Goal: Task Accomplishment & Management: Use online tool/utility

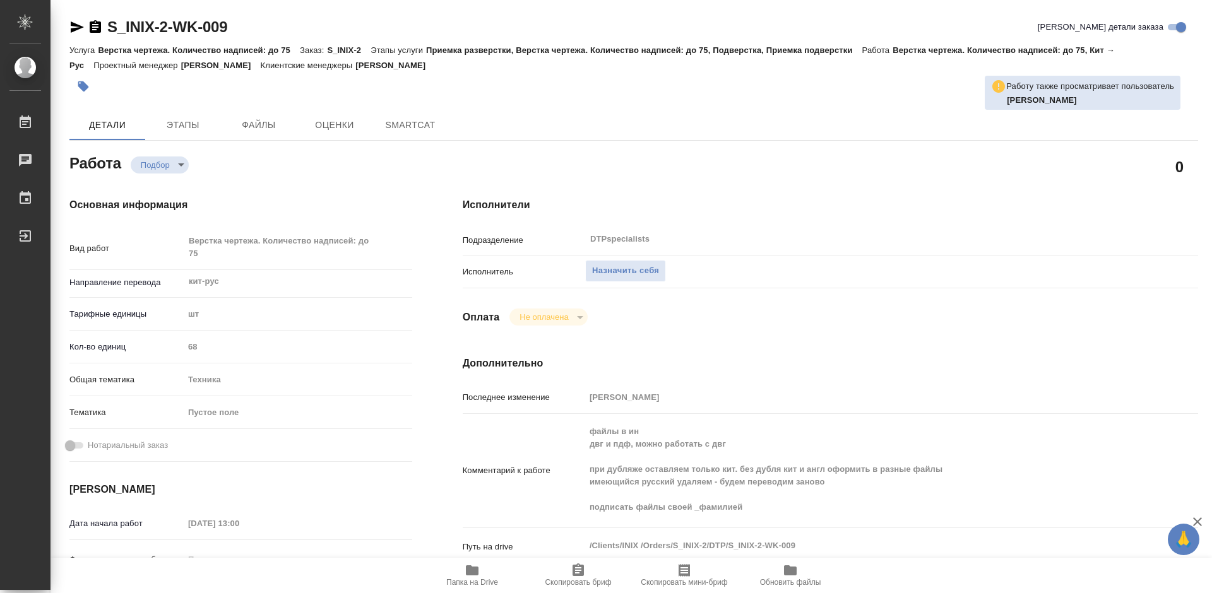
type textarea "x"
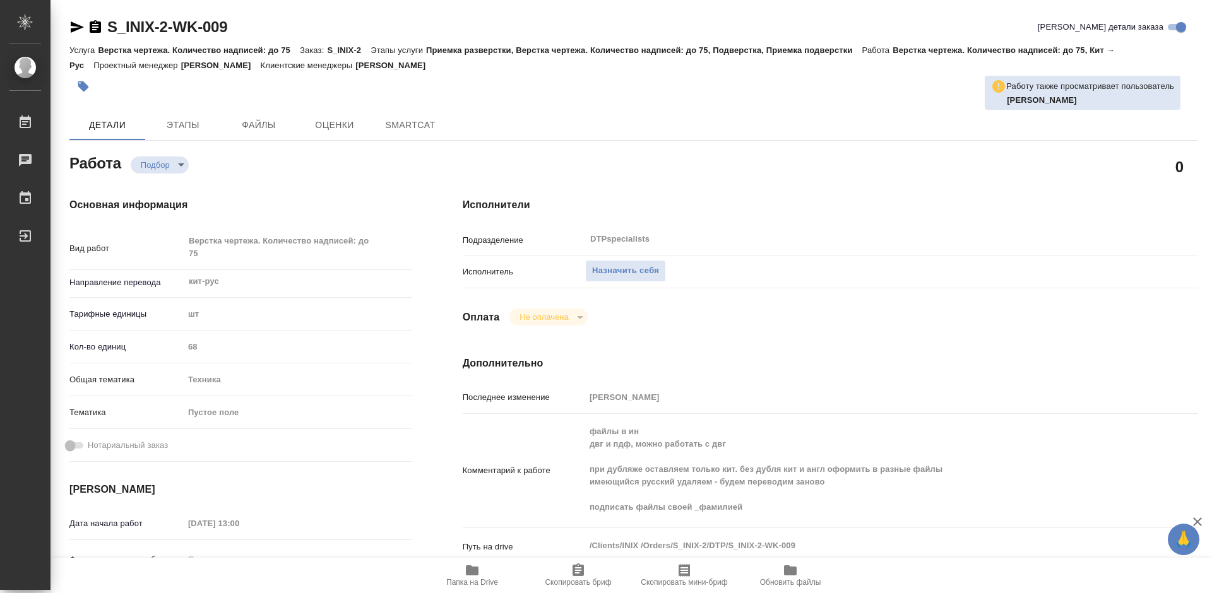
type textarea "x"
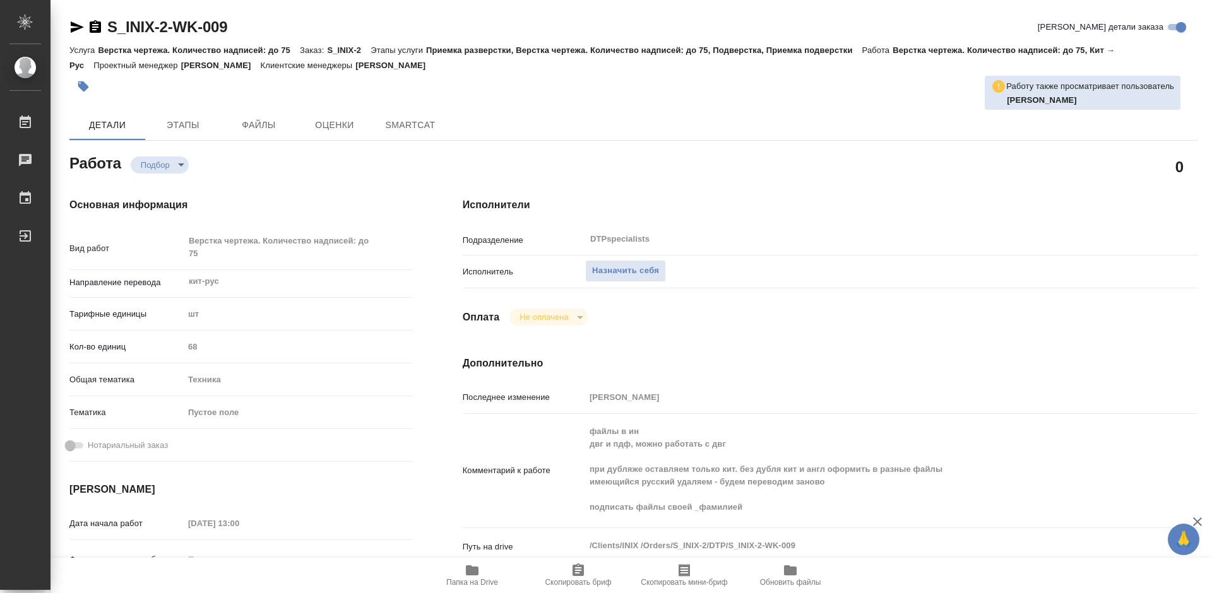
type textarea "x"
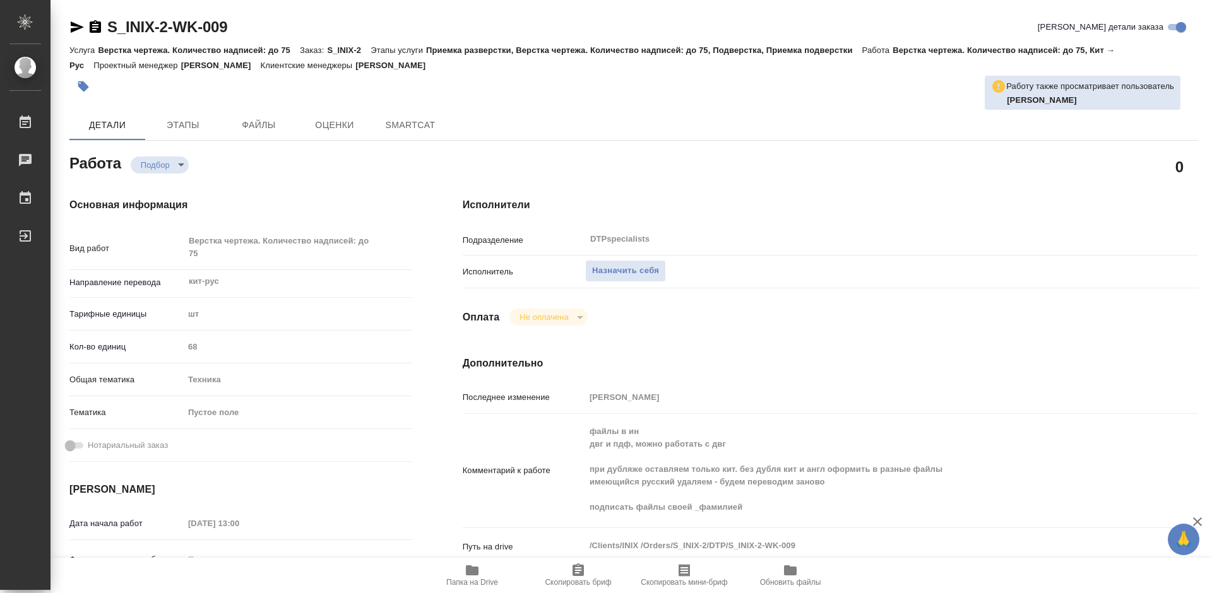
type textarea "x"
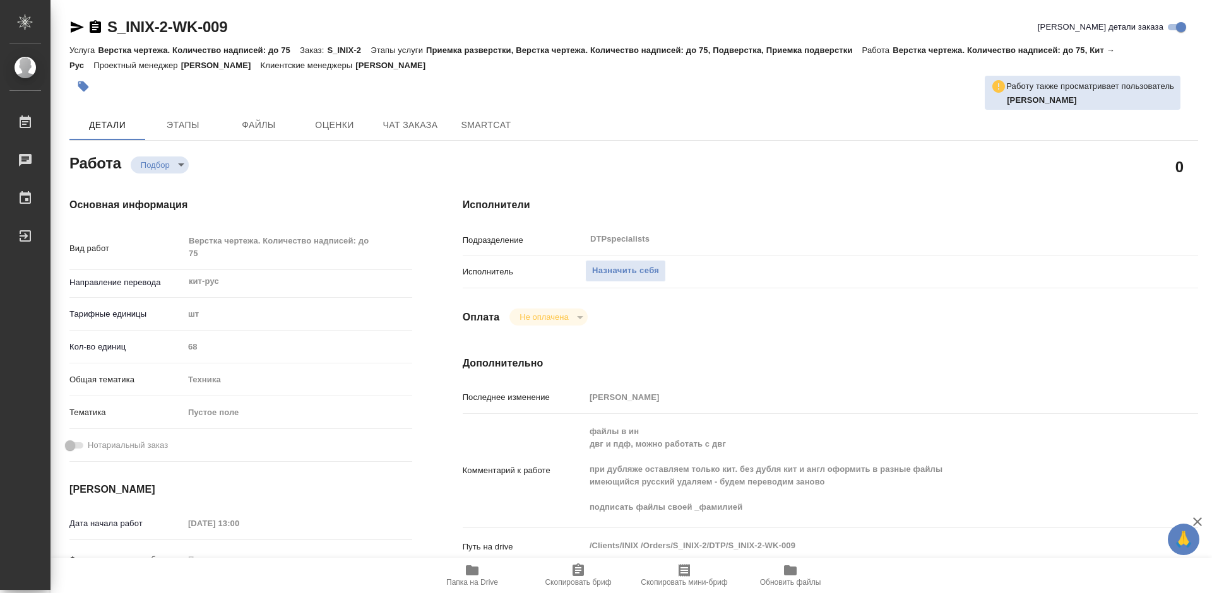
type textarea "x"
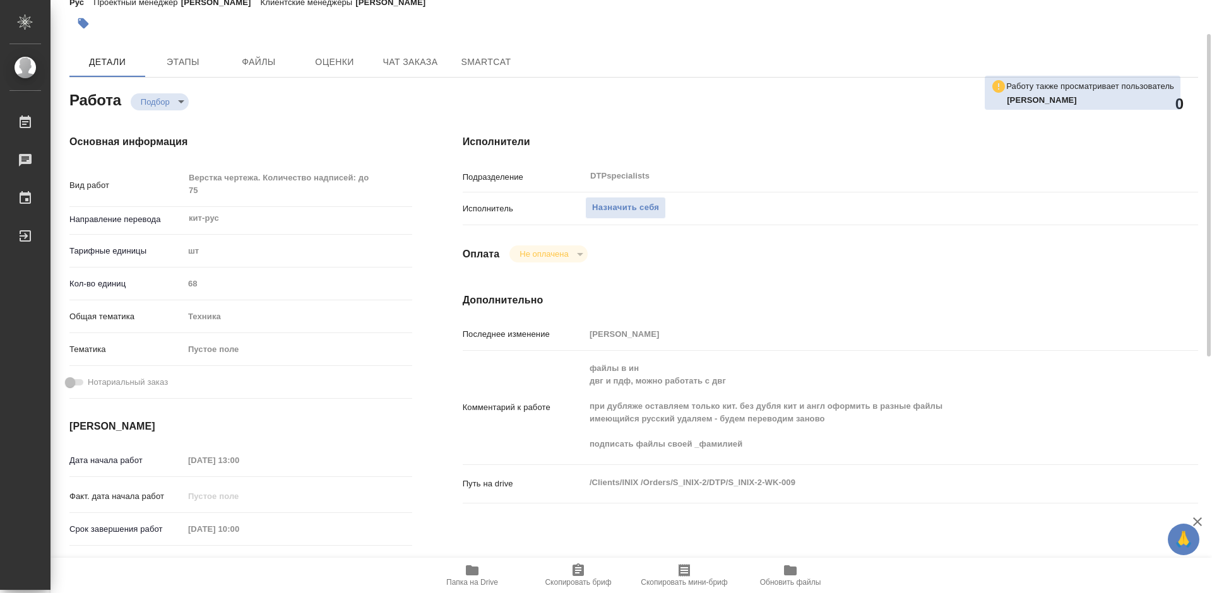
scroll to position [126, 0]
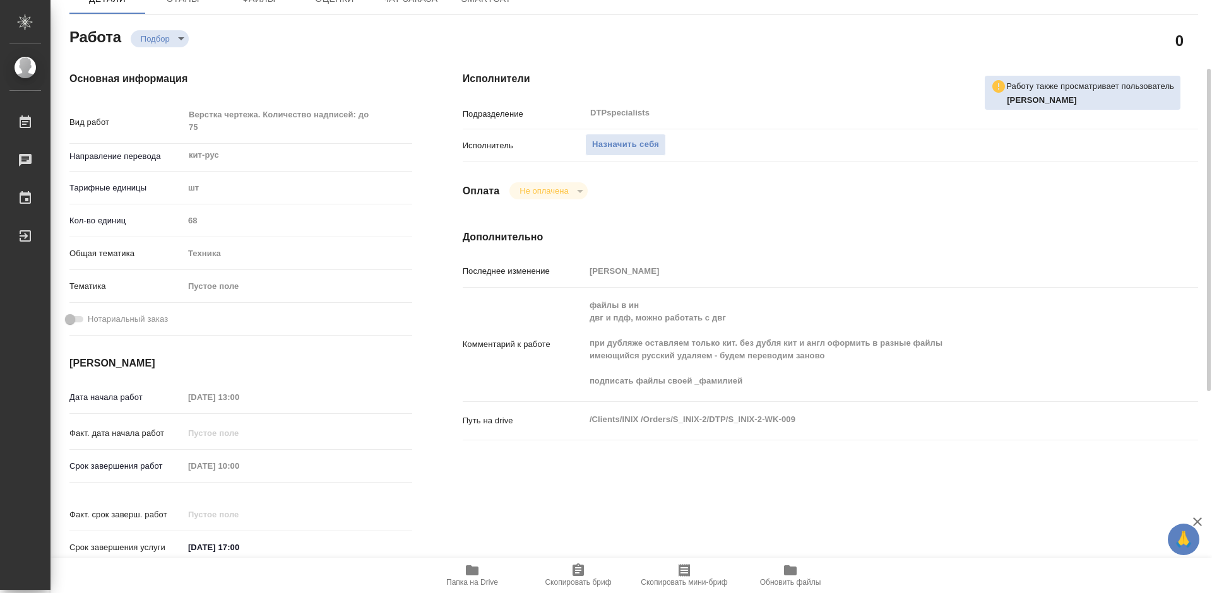
type textarea "x"
